Goal: Task Accomplishment & Management: Manage account settings

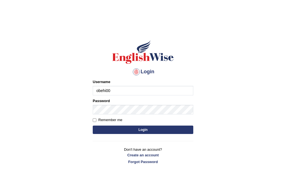
type input "obehi00"
click at [94, 121] on input "Remember me" at bounding box center [95, 120] width 4 height 4
checkbox input "true"
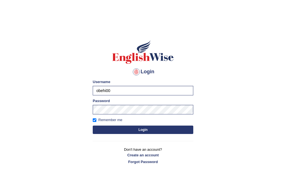
click at [146, 129] on button "Login" at bounding box center [143, 129] width 101 height 8
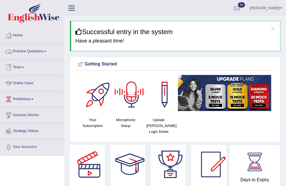
click at [42, 49] on link "Practice Questions" at bounding box center [32, 51] width 64 height 14
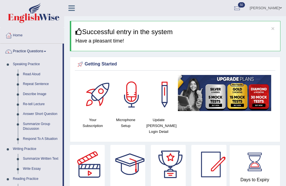
click at [26, 77] on div at bounding box center [143, 93] width 286 height 186
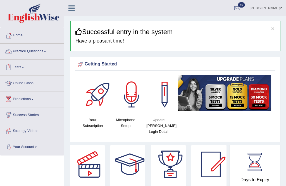
click at [34, 54] on link "Practice Questions" at bounding box center [32, 51] width 64 height 14
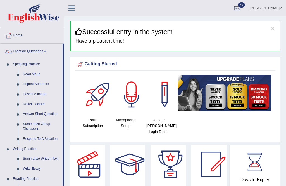
click at [37, 85] on div at bounding box center [143, 93] width 286 height 186
